Goal: Find specific page/section: Find specific page/section

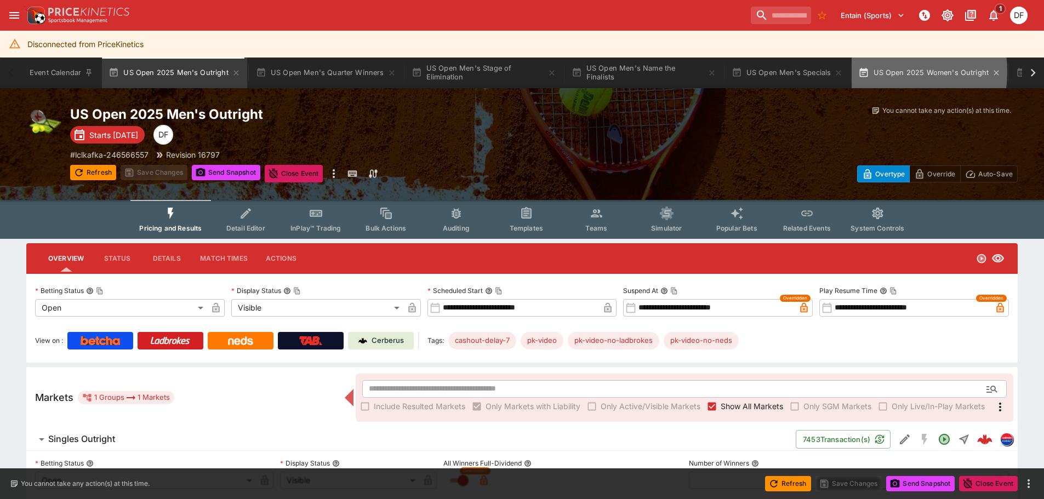
click at [882, 72] on button "US Open 2025 Women's Outright" at bounding box center [930, 73] width 156 height 31
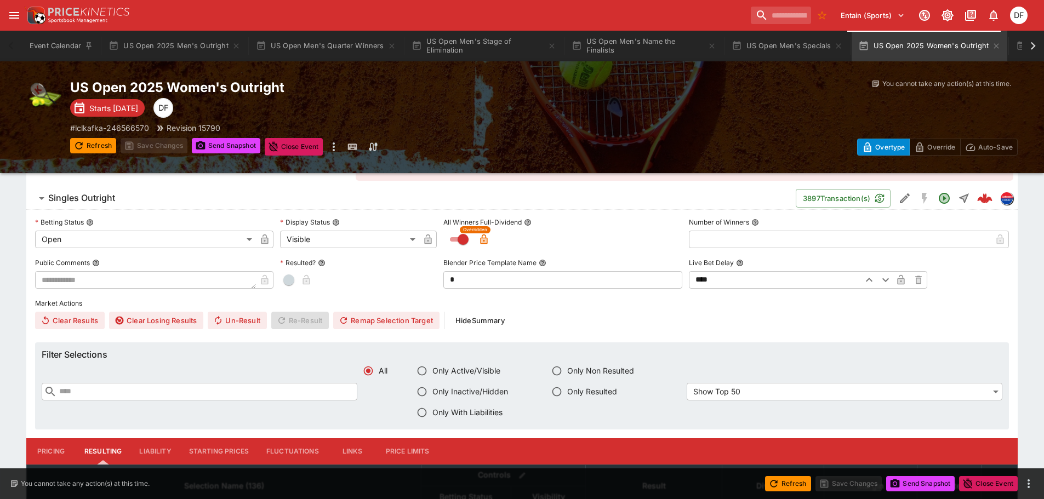
scroll to position [110, 0]
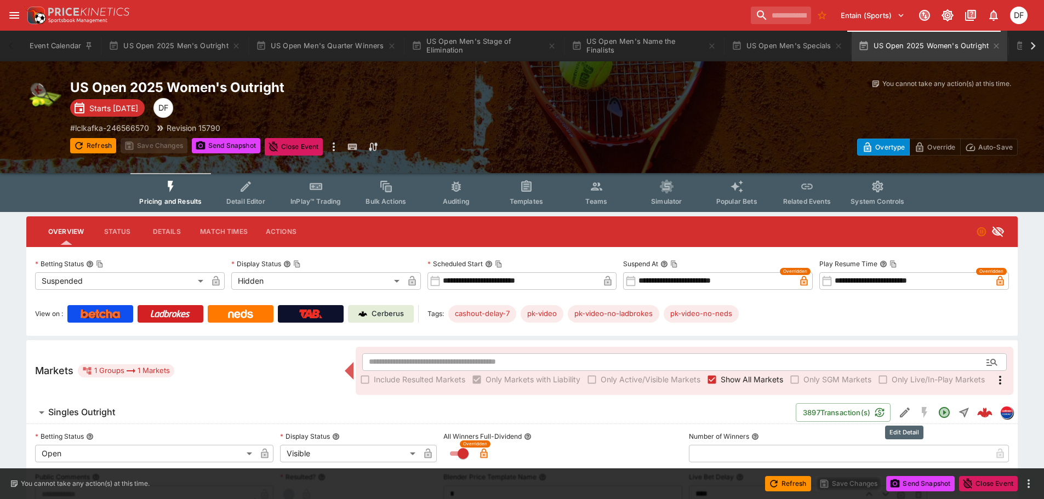
click at [900, 410] on icon "Edit Detail" at bounding box center [904, 412] width 13 height 13
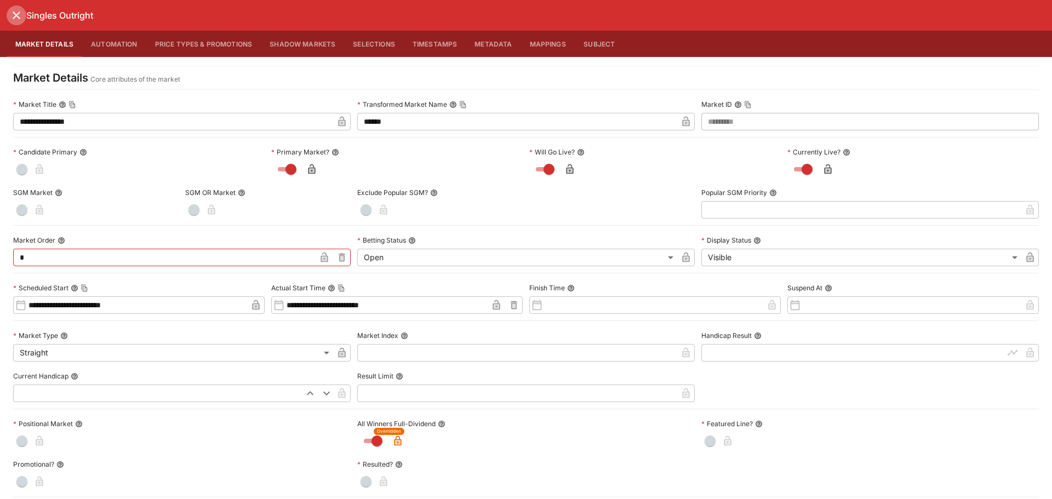
click at [16, 15] on icon "close" at bounding box center [17, 16] width 8 height 8
